Goal: Information Seeking & Learning: Find contact information

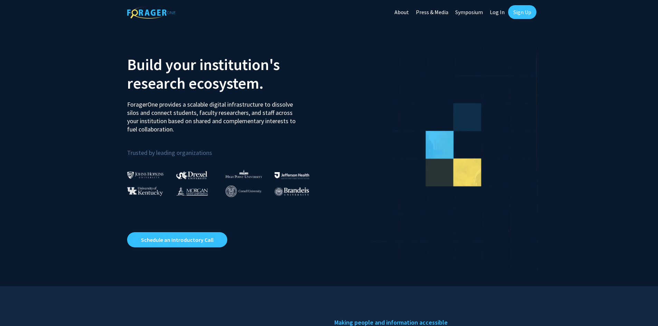
click at [497, 10] on link "Log In" at bounding box center [497, 12] width 22 height 24
select select
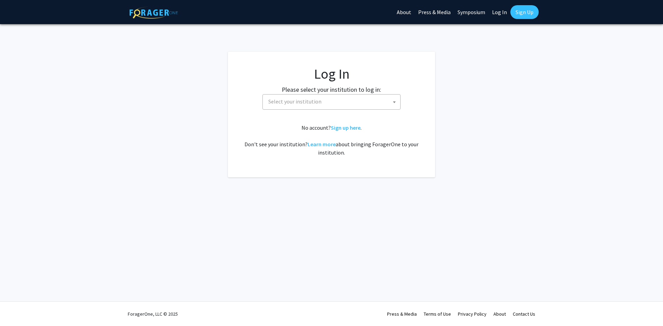
click at [360, 108] on span "Select your institution" at bounding box center [332, 102] width 135 height 14
type input "kent"
select select "13"
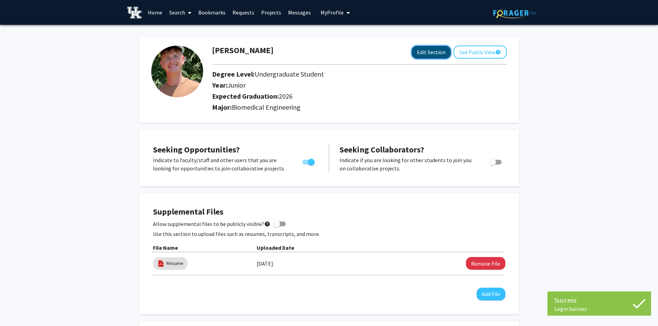
click at [431, 54] on button "Edit Section" at bounding box center [430, 52] width 39 height 13
select select "junior"
select select "2026"
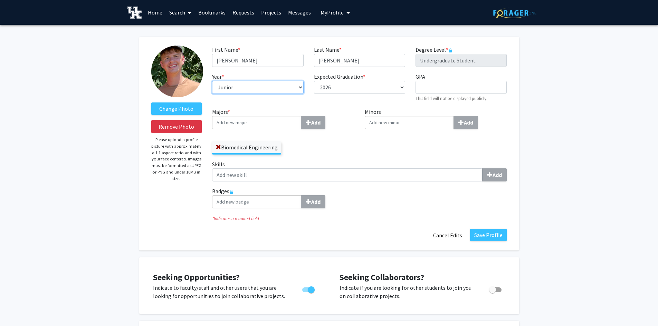
click at [272, 88] on select "--- First-year Sophomore Junior Senior Postbaccalaureate Certificate" at bounding box center [257, 87] width 91 height 13
select select "senior"
click at [212, 81] on select "--- First-year Sophomore Junior Senior Postbaccalaureate Certificate" at bounding box center [257, 87] width 91 height 13
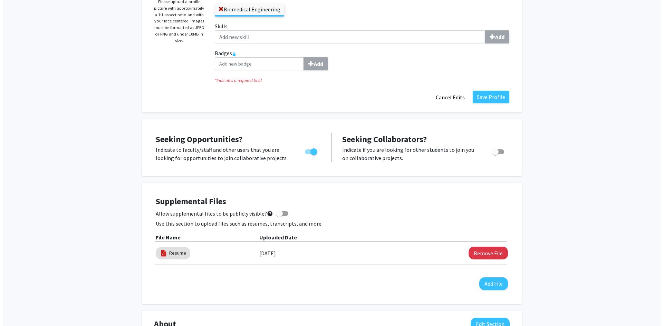
scroll to position [207, 0]
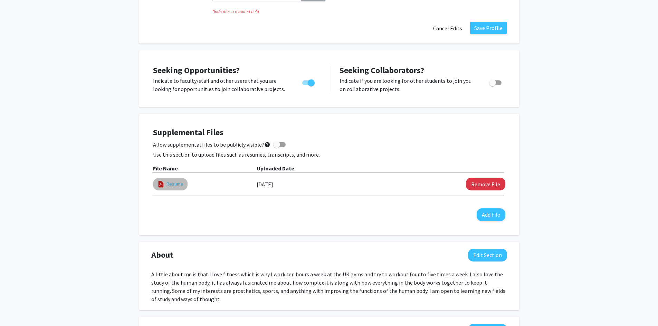
click at [176, 185] on link "Resume" at bounding box center [174, 184] width 17 height 7
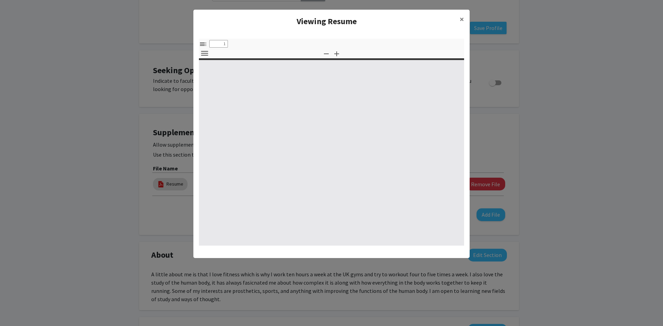
select select "custom"
type input "0"
select select "custom"
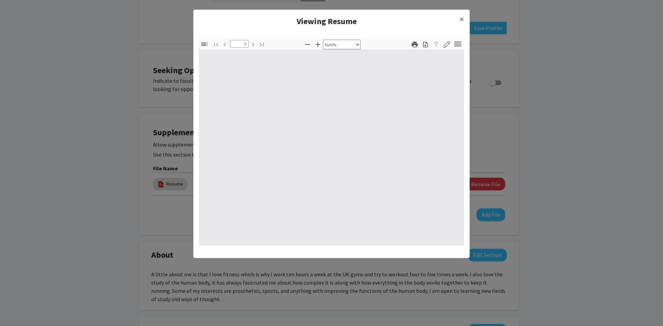
type input "1"
select select "auto"
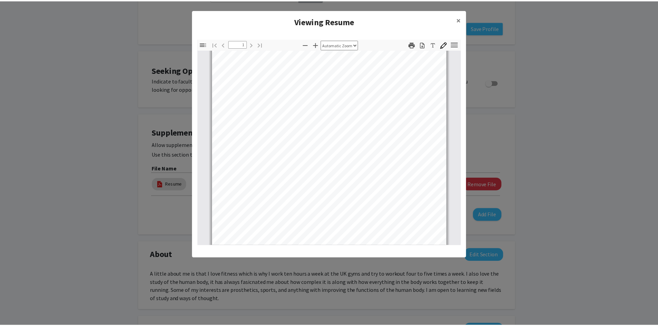
scroll to position [141, 0]
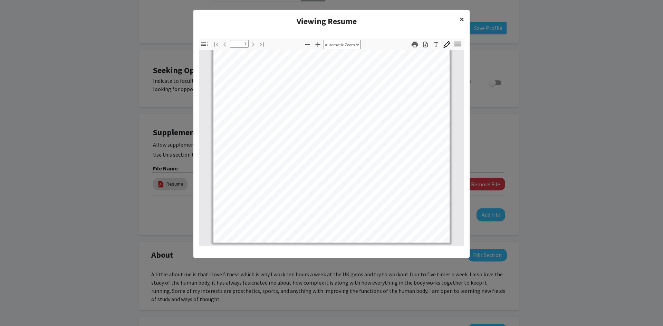
click at [461, 21] on span "×" at bounding box center [461, 19] width 4 height 11
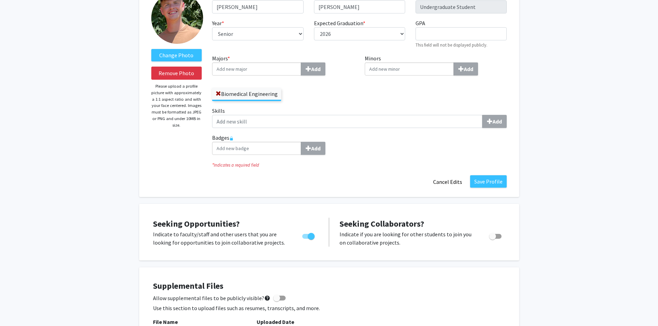
scroll to position [0, 0]
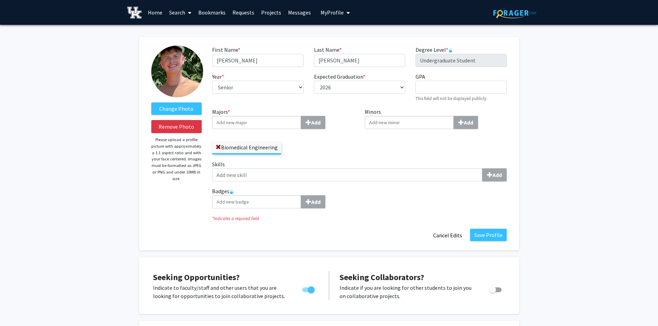
click at [184, 12] on link "Search" at bounding box center [180, 12] width 29 height 24
click at [195, 30] on span "Faculty/Staff" at bounding box center [191, 32] width 51 height 14
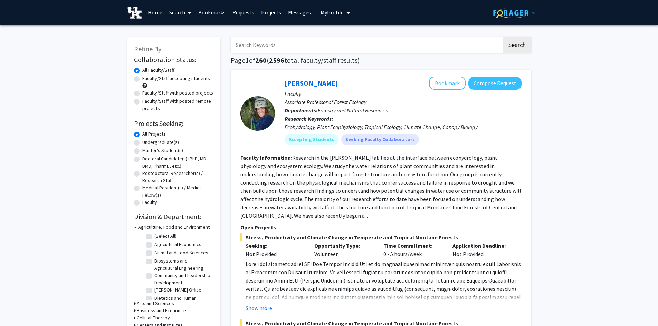
click at [142, 142] on label "Undergraduate(s)" at bounding box center [160, 142] width 37 height 7
click at [142, 142] on input "Undergraduate(s)" at bounding box center [144, 141] width 4 height 4
radio input "true"
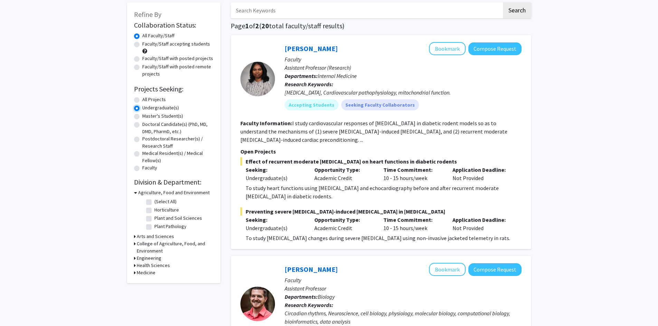
scroll to position [69, 0]
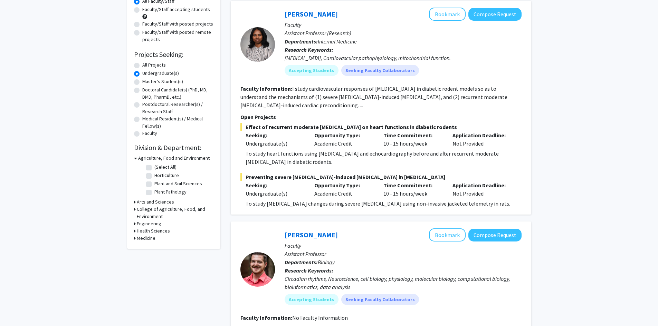
click at [147, 213] on h3 "College of Agriculture, Food, and Environment" at bounding box center [175, 213] width 77 height 14
click at [149, 211] on h3 "College of Agriculture, Food, and Environment" at bounding box center [175, 213] width 75 height 14
click at [154, 225] on h3 "Engineering" at bounding box center [149, 223] width 25 height 7
click at [154, 233] on label "Biomedical Engineering" at bounding box center [178, 232] width 48 height 7
click at [154, 233] on input "Biomedical Engineering" at bounding box center [156, 231] width 4 height 4
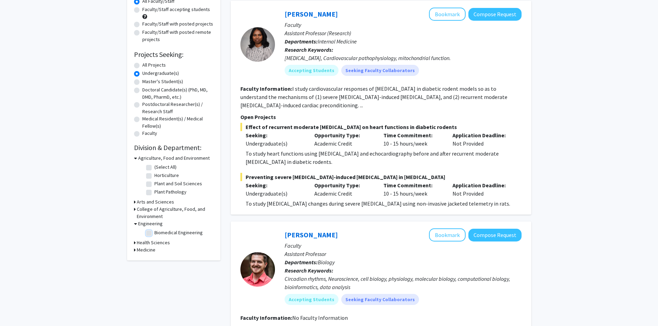
checkbox input "true"
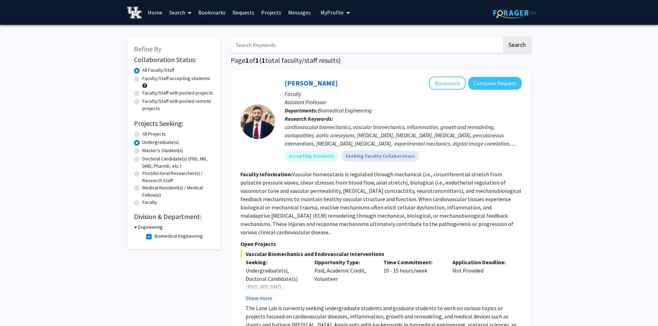
click at [257, 294] on button "Show more" at bounding box center [258, 298] width 27 height 8
click at [299, 46] on input "Search Keywords" at bounding box center [366, 45] width 271 height 16
click at [303, 87] on link "[PERSON_NAME]" at bounding box center [310, 83] width 53 height 9
click at [154, 238] on label "Biomedical Engineering" at bounding box center [178, 236] width 48 height 7
click at [154, 237] on input "Biomedical Engineering" at bounding box center [156, 235] width 4 height 4
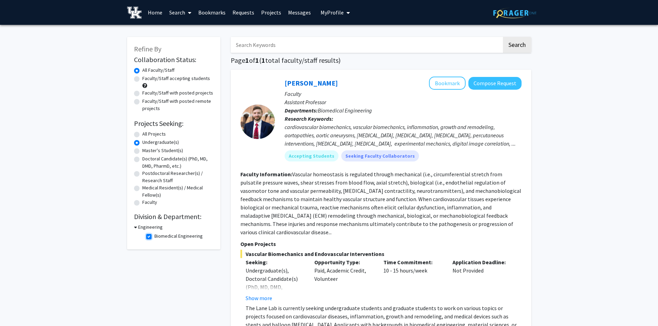
checkbox input "false"
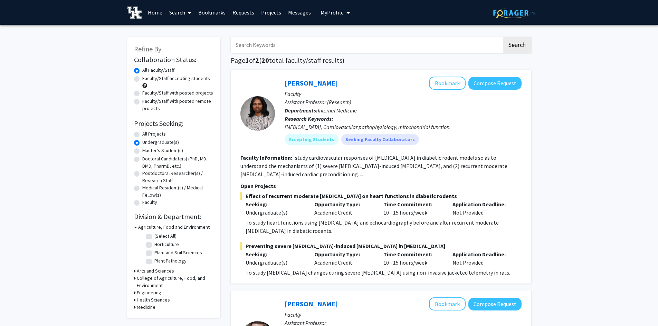
click at [270, 48] on input "Search Keywords" at bounding box center [366, 45] width 271 height 16
type input "fan"
click at [503, 37] on button "Search" at bounding box center [517, 45] width 28 height 16
radio input "true"
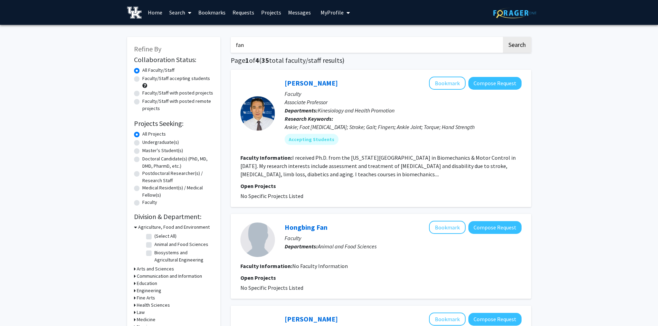
click at [261, 114] on div at bounding box center [257, 113] width 35 height 35
click at [293, 78] on div "Fan Gao Bookmark Compose Request" at bounding box center [402, 83] width 237 height 13
click at [302, 85] on link "[PERSON_NAME]" at bounding box center [310, 83] width 53 height 9
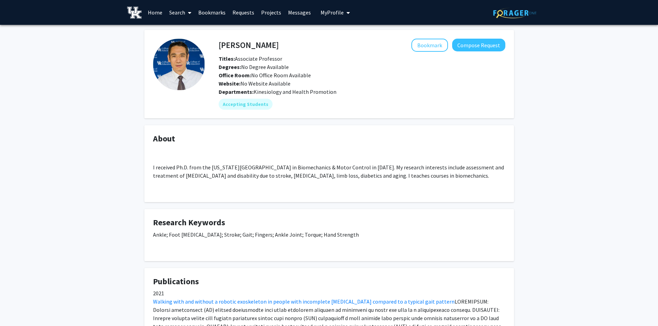
click at [295, 16] on link "Messages" at bounding box center [299, 12] width 30 height 24
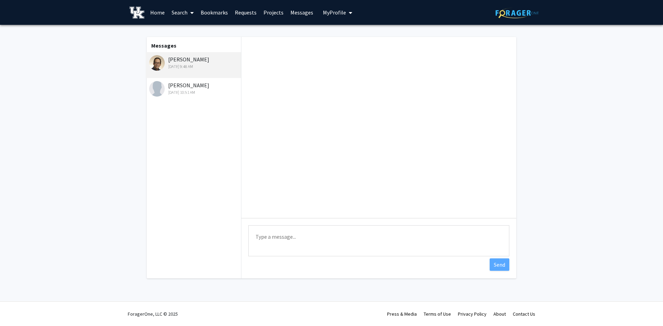
scroll to position [34, 0]
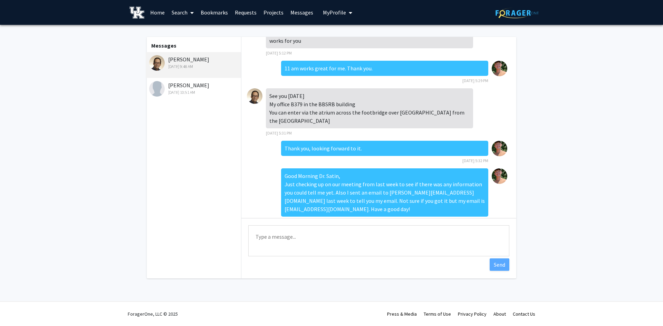
click at [207, 88] on div "[PERSON_NAME] [DATE] 10:51 AM" at bounding box center [194, 88] width 90 height 14
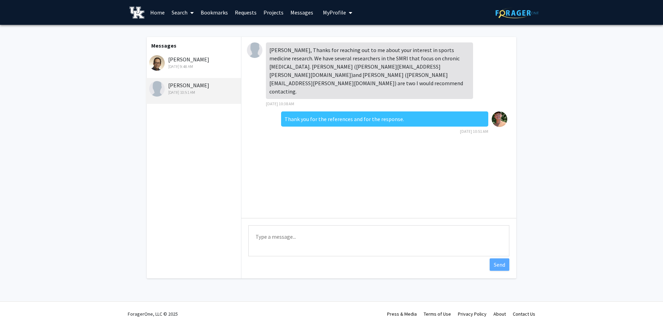
click at [208, 69] on div "[DATE] 9:48 AM" at bounding box center [194, 67] width 90 height 6
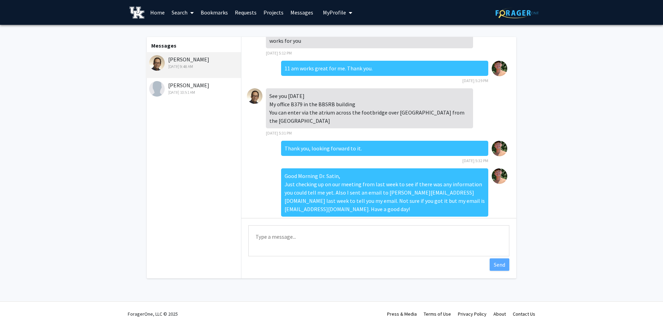
click at [160, 12] on link "Home" at bounding box center [157, 12] width 21 height 24
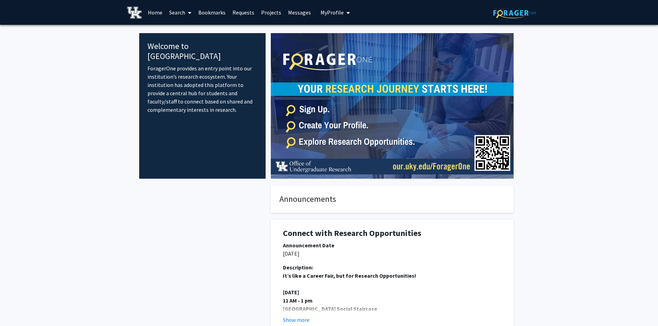
click at [175, 11] on link "Search" at bounding box center [180, 12] width 29 height 24
click at [192, 30] on span "Faculty/Staff" at bounding box center [191, 32] width 51 height 14
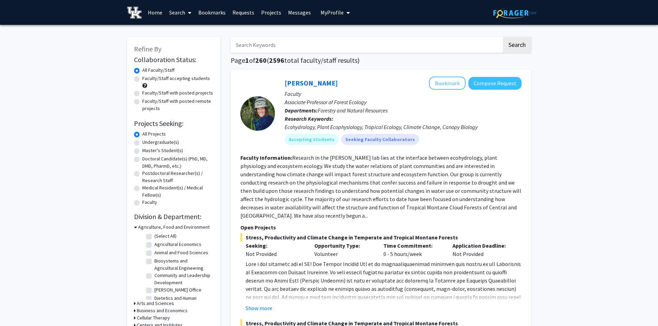
click at [209, 19] on link "Bookmarks" at bounding box center [212, 12] width 34 height 24
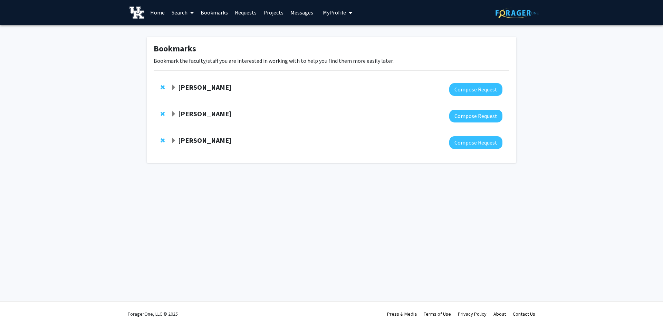
click at [195, 88] on strong "[PERSON_NAME]" at bounding box center [204, 87] width 53 height 9
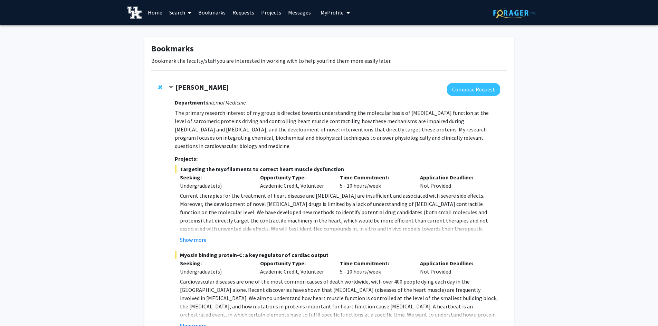
click at [195, 88] on strong "[PERSON_NAME]" at bounding box center [201, 87] width 53 height 9
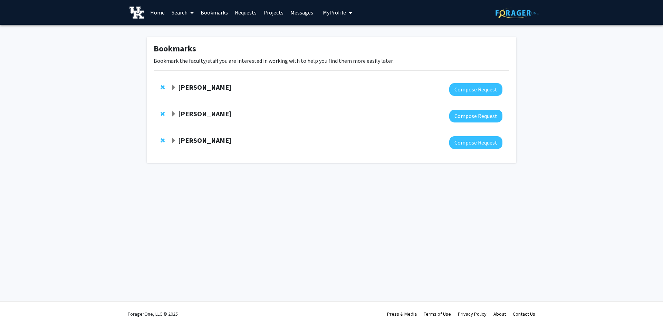
click at [208, 143] on strong "[PERSON_NAME]" at bounding box center [204, 140] width 53 height 9
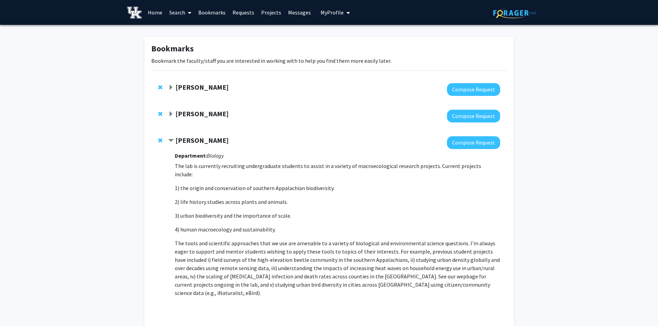
click at [206, 140] on strong "[PERSON_NAME]" at bounding box center [201, 140] width 53 height 9
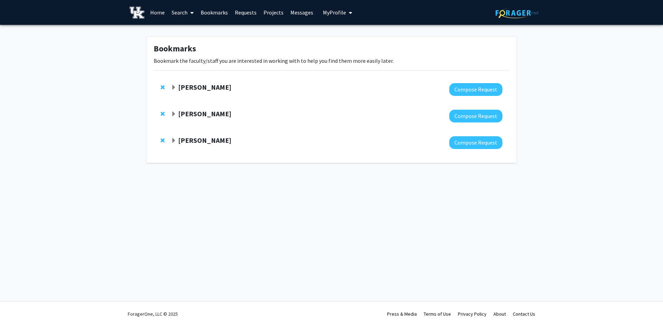
click at [205, 115] on strong "[PERSON_NAME]" at bounding box center [204, 113] width 53 height 9
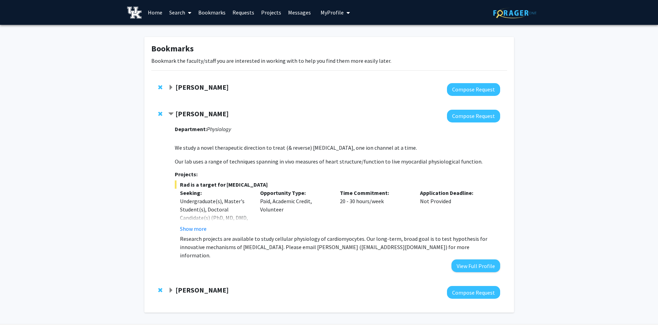
click at [216, 87] on strong "[PERSON_NAME]" at bounding box center [201, 87] width 53 height 9
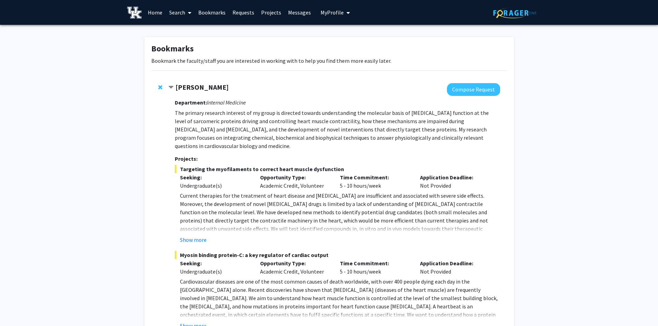
click at [216, 87] on strong "[PERSON_NAME]" at bounding box center [201, 87] width 53 height 9
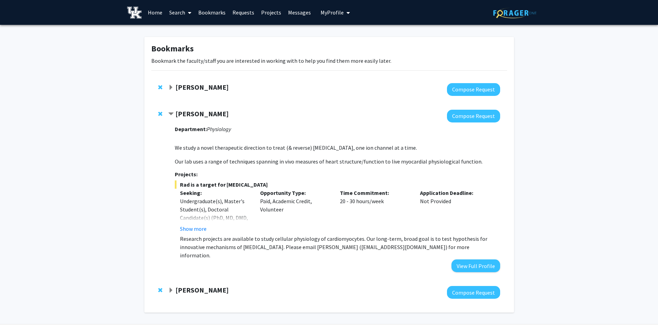
click at [212, 111] on strong "[PERSON_NAME]" at bounding box center [201, 113] width 53 height 9
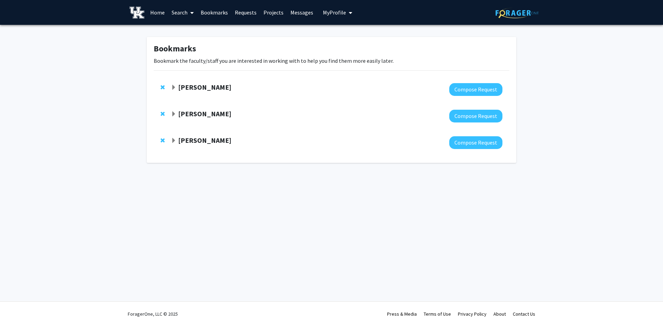
click at [183, 10] on link "Search" at bounding box center [182, 12] width 29 height 24
click at [192, 27] on span "Faculty/Staff" at bounding box center [193, 32] width 51 height 14
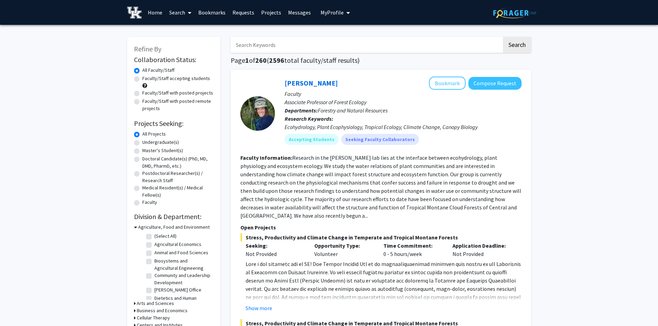
click at [242, 42] on input "Search Keywords" at bounding box center [366, 45] width 271 height 16
type input "fan"
click at [503, 37] on button "Search" at bounding box center [517, 45] width 28 height 16
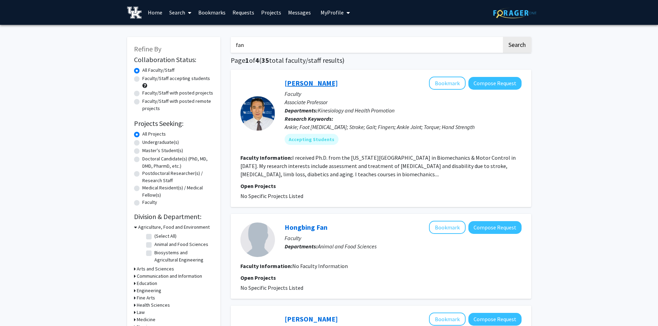
click at [300, 86] on link "[PERSON_NAME]" at bounding box center [310, 83] width 53 height 9
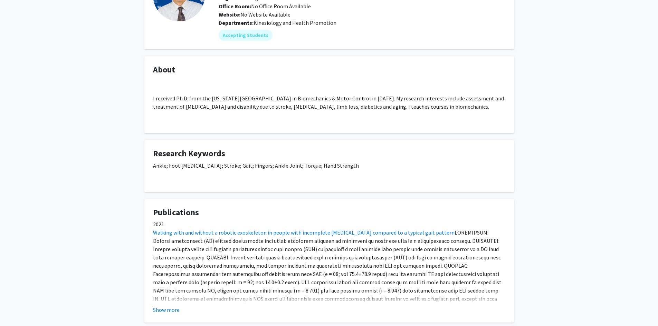
scroll to position [104, 0]
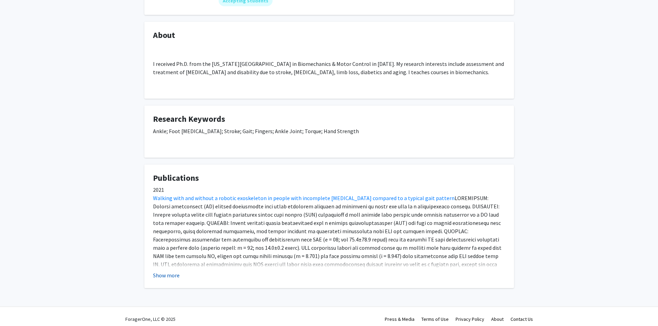
click at [168, 275] on button "Show more" at bounding box center [166, 275] width 27 height 8
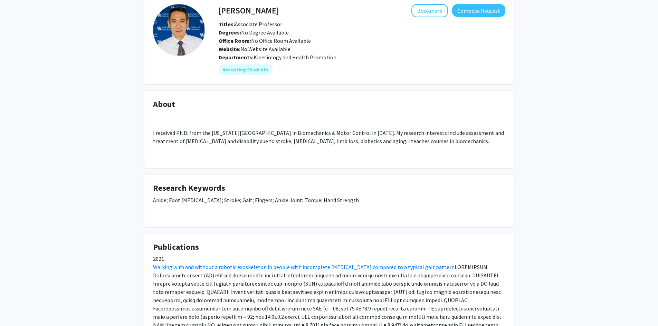
scroll to position [0, 0]
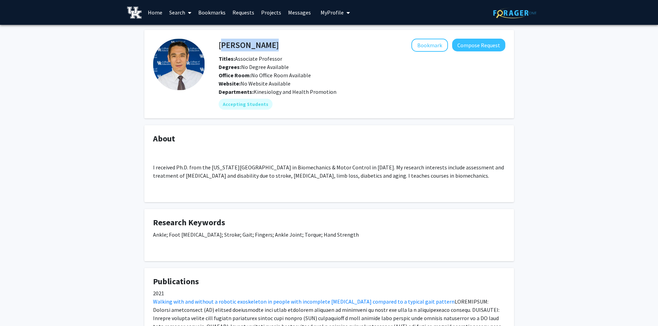
drag, startPoint x: 247, startPoint y: 43, endPoint x: 220, endPoint y: 44, distance: 27.6
click at [220, 44] on div "Fan Gao Bookmark Compose Request" at bounding box center [361, 45] width 297 height 13
copy h4 "[PERSON_NAME]"
